Goal: Transaction & Acquisition: Purchase product/service

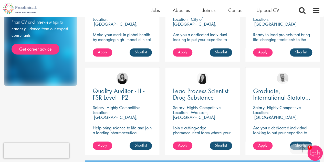
scroll to position [469, 0]
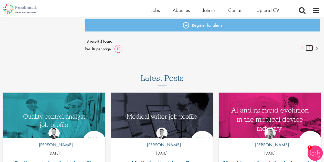
click at [310, 47] on link "2" at bounding box center [309, 48] width 7 height 6
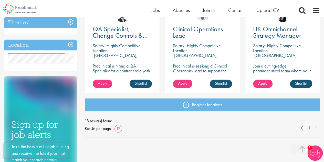
scroll to position [203, 0]
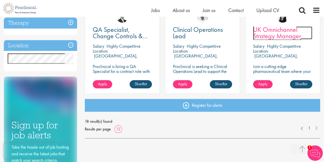
click at [275, 32] on span "UK Omnichannel Strategy Manager" at bounding box center [277, 32] width 48 height 15
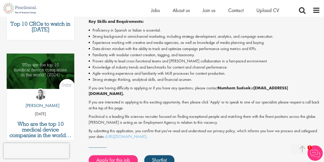
scroll to position [84, 0]
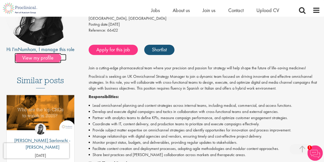
click at [45, 54] on span "View my profile" at bounding box center [38, 58] width 47 height 10
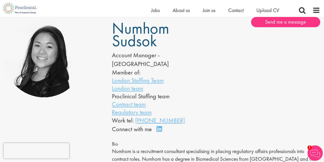
scroll to position [41, 0]
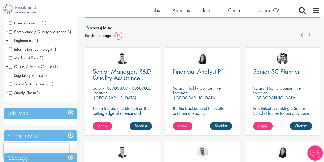
scroll to position [67, 0]
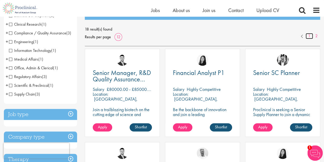
click at [309, 37] on link "1" at bounding box center [309, 36] width 7 height 6
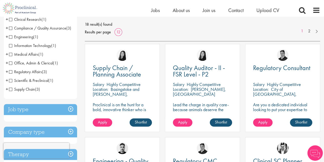
scroll to position [82, 0]
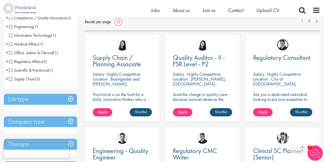
drag, startPoint x: 280, startPoint y: 63, endPoint x: 287, endPoint y: 45, distance: 19.5
drag, startPoint x: 287, startPoint y: 45, endPoint x: 267, endPoint y: 24, distance: 28.3
click at [267, 24] on div "18 result(s) found Results per page 12 1 2" at bounding box center [203, 17] width 236 height 15
click at [263, 114] on span "Apply" at bounding box center [262, 111] width 9 height 5
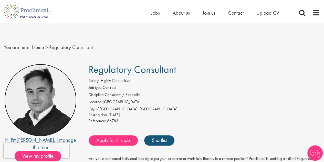
click at [27, 92] on img at bounding box center [40, 100] width 72 height 72
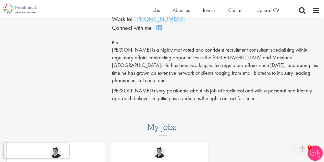
scroll to position [118, 0]
